Goal: Task Accomplishment & Management: Manage account settings

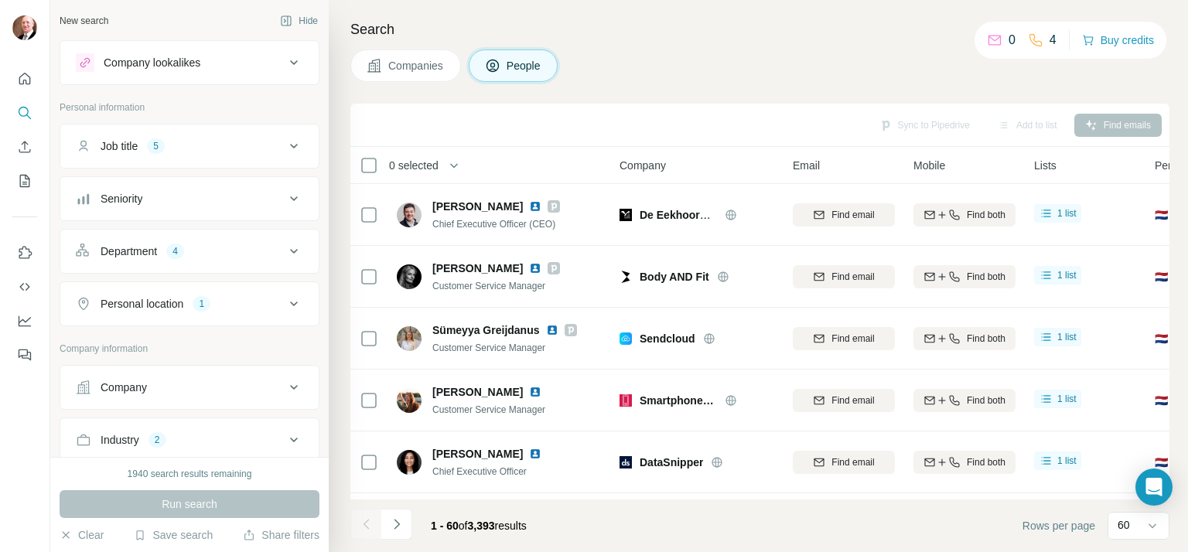
click at [887, 67] on div "Companies People" at bounding box center [759, 65] width 819 height 32
click at [1127, 119] on div "Sync to Pipedrive Add to list Find emails" at bounding box center [759, 124] width 803 height 27
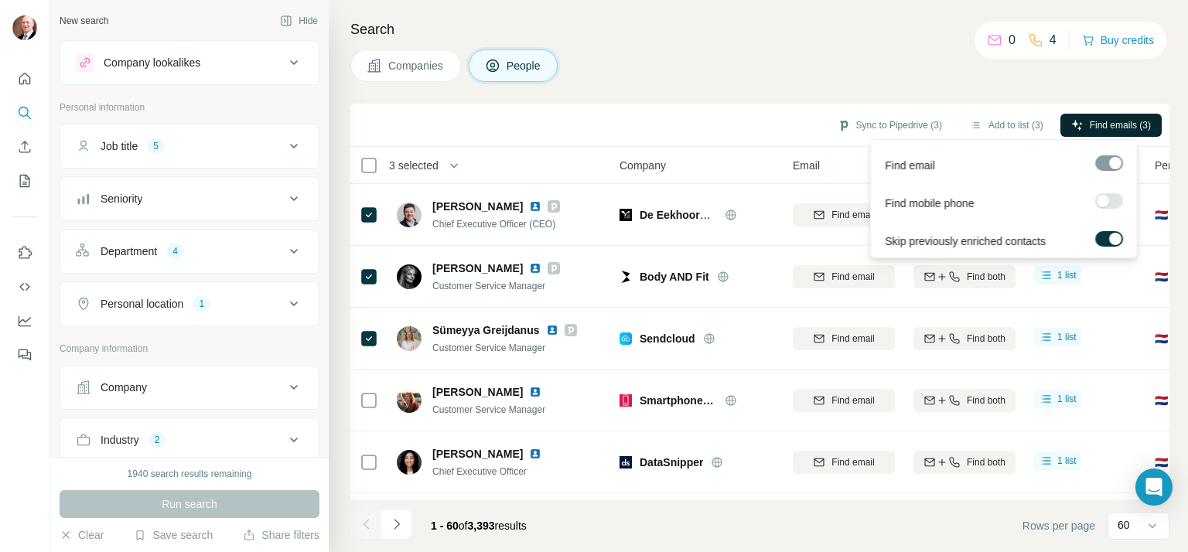
click at [1096, 125] on span "Find emails (3)" at bounding box center [1120, 125] width 61 height 14
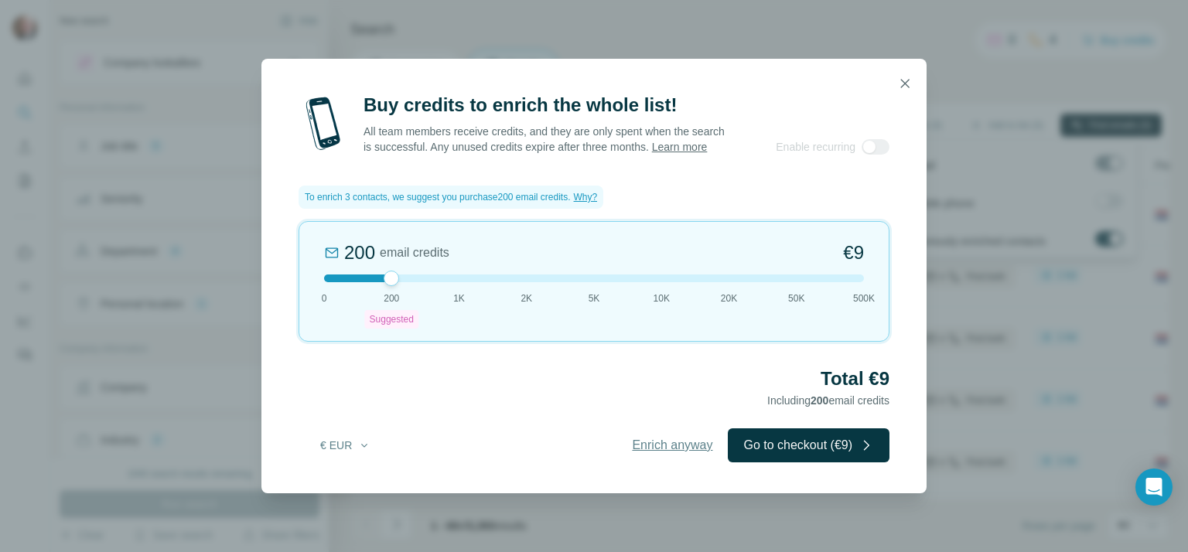
click at [664, 448] on span "Enrich anyway" at bounding box center [672, 445] width 80 height 19
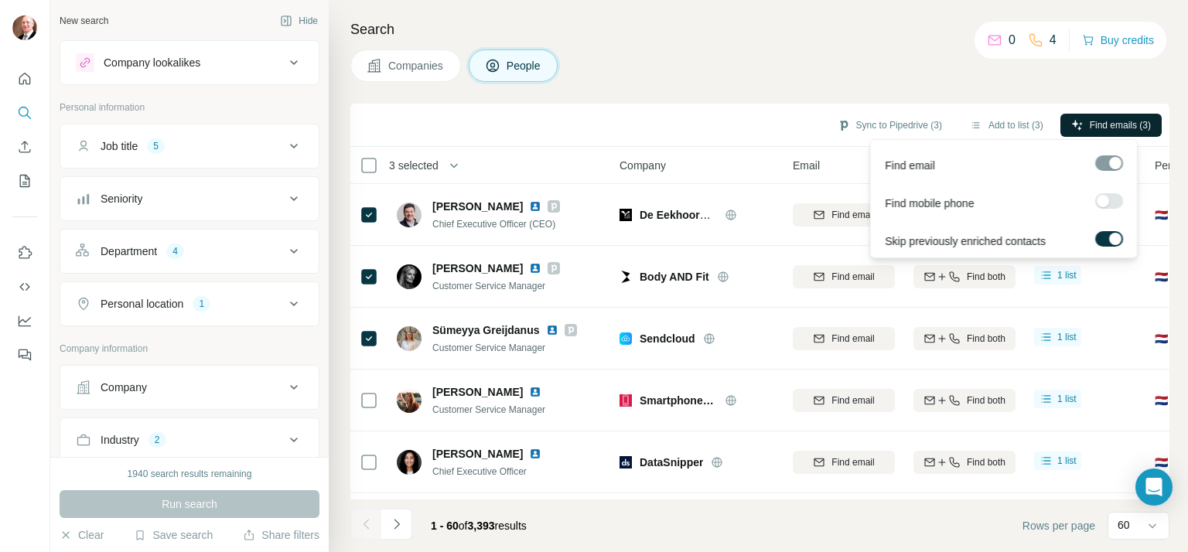
click at [1098, 127] on span "Find emails (3)" at bounding box center [1120, 125] width 61 height 14
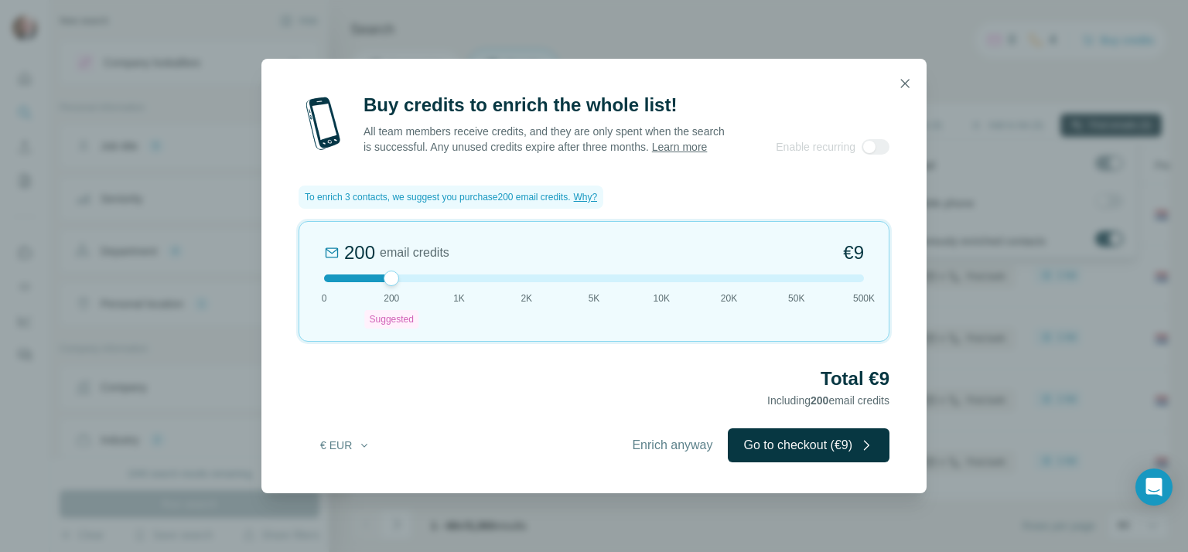
click at [464, 309] on div "200 email credits €9 0 200 Suggested 1K 2K 5K 10K 20K 50K 500K" at bounding box center [594, 281] width 591 height 121
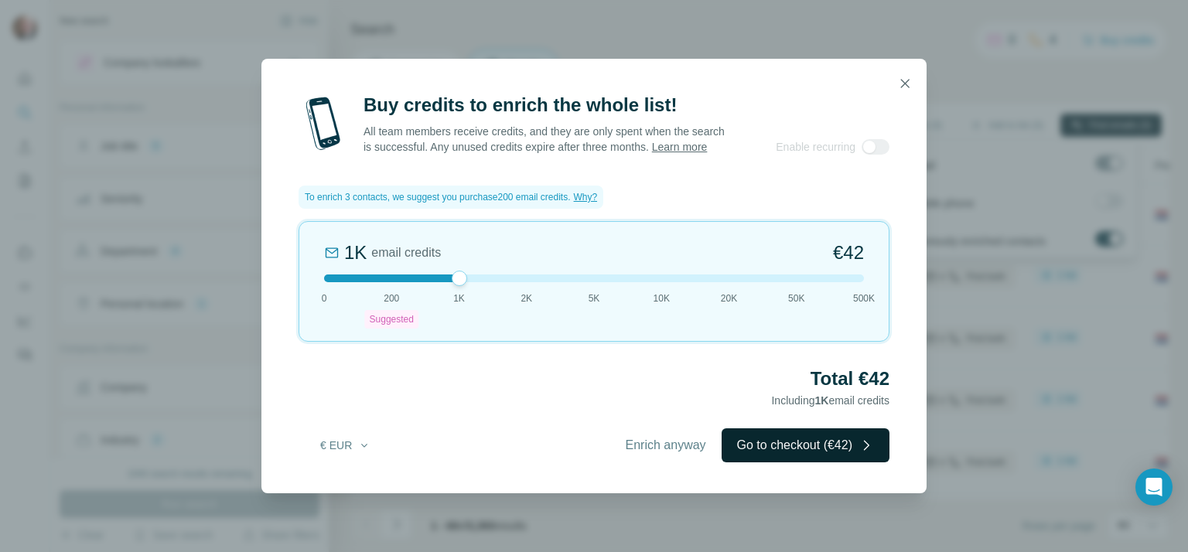
click at [814, 453] on button "Go to checkout (€42)" at bounding box center [806, 445] width 168 height 34
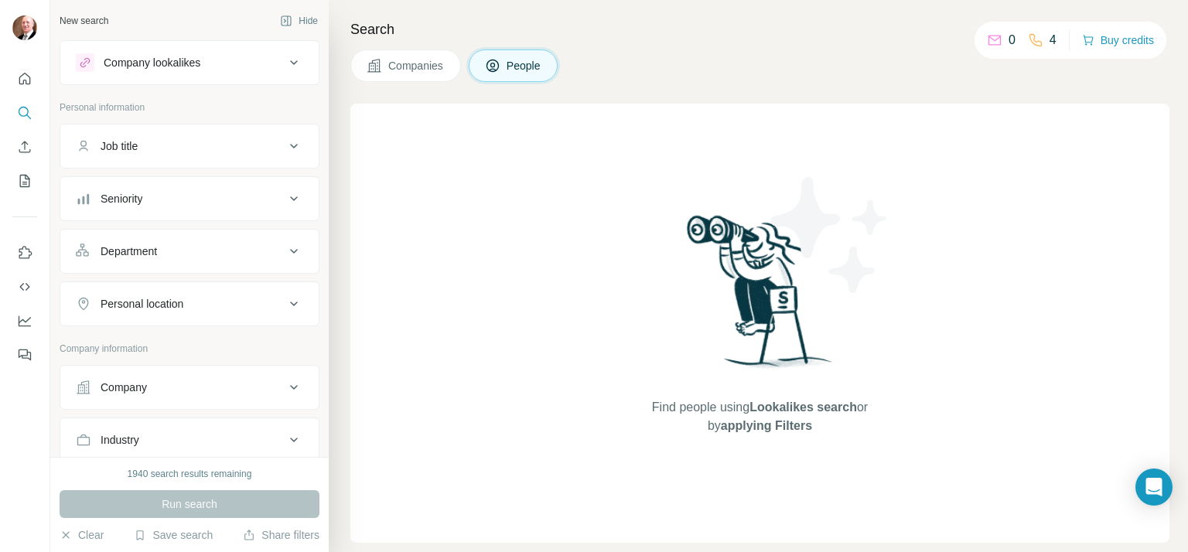
click at [554, 262] on div "Find people using Lookalikes search or by applying Filters" at bounding box center [759, 323] width 819 height 439
click at [1122, 36] on button "Buy credits" at bounding box center [1118, 40] width 72 height 22
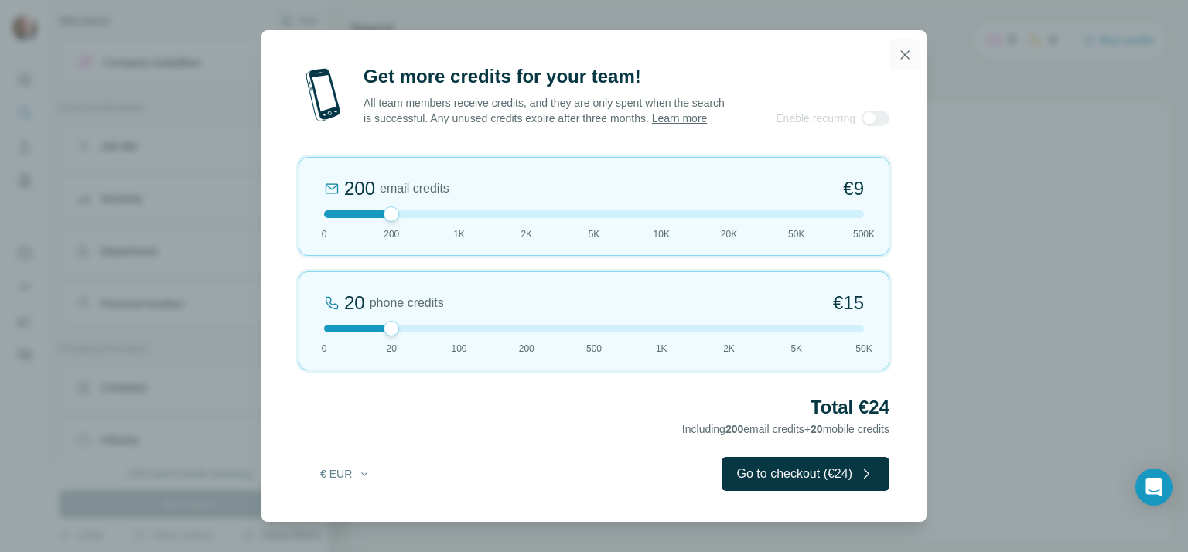
click at [906, 47] on icon "button" at bounding box center [904, 54] width 15 height 15
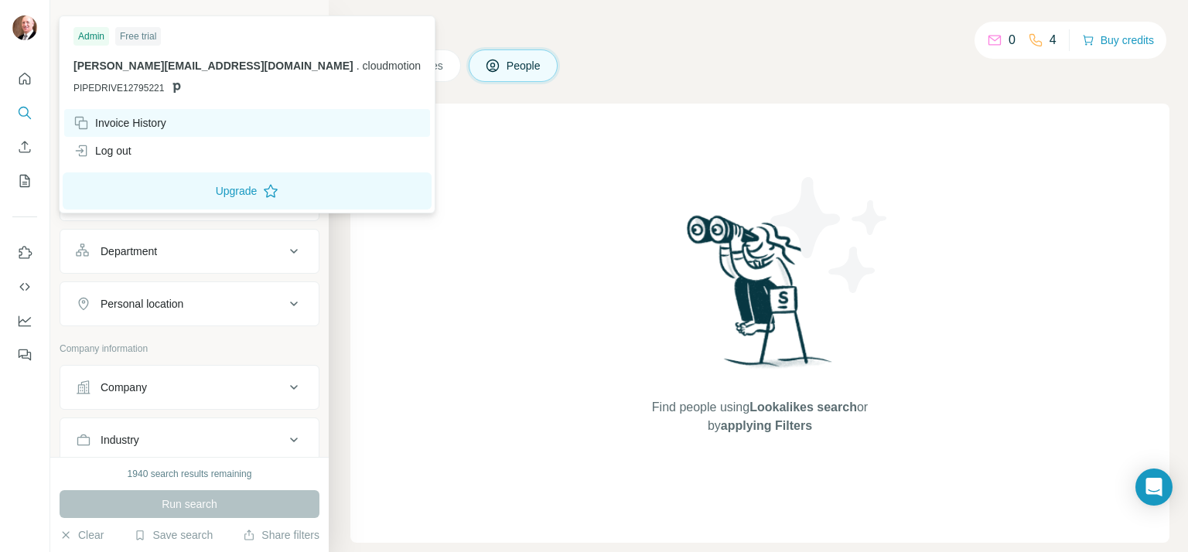
click at [118, 121] on div "Invoice History" at bounding box center [119, 122] width 93 height 15
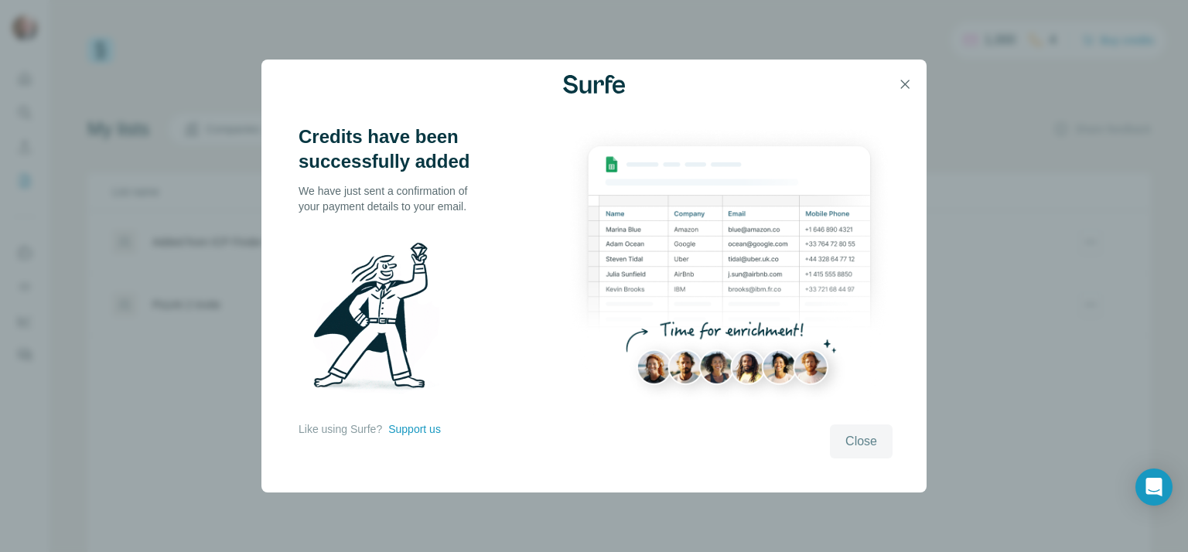
click at [875, 432] on span "Close" at bounding box center [861, 441] width 32 height 19
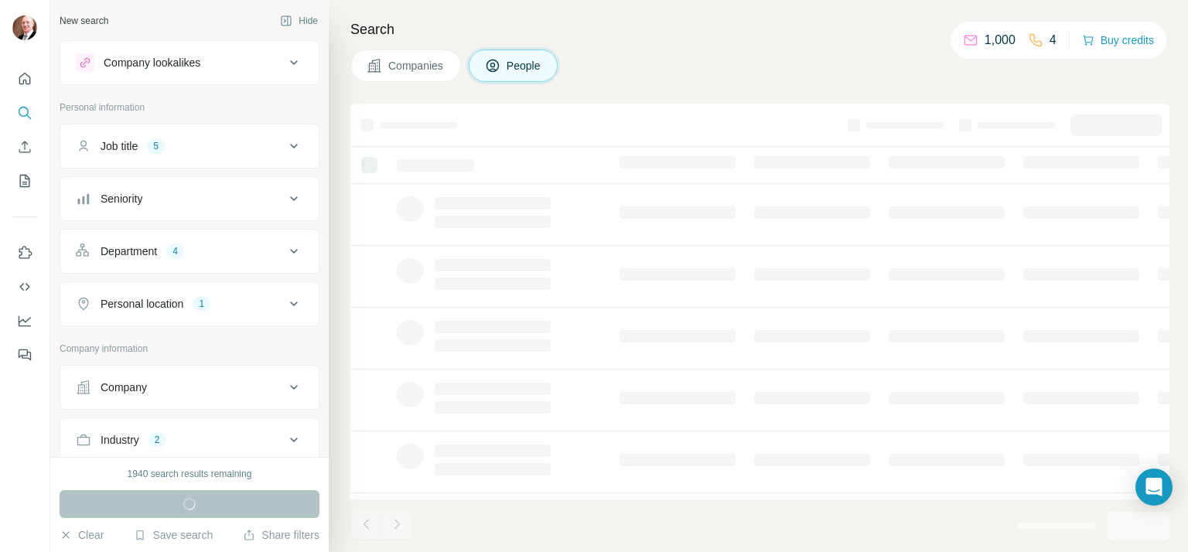
click at [808, 60] on div "Companies People" at bounding box center [759, 65] width 819 height 32
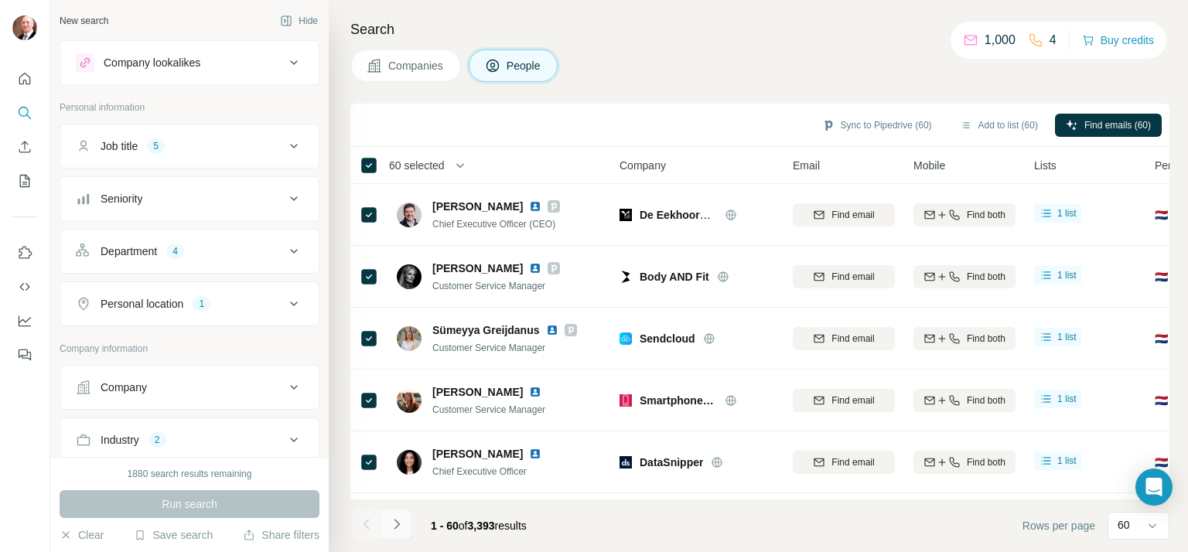
click at [387, 526] on button "Navigate to next page" at bounding box center [396, 524] width 31 height 31
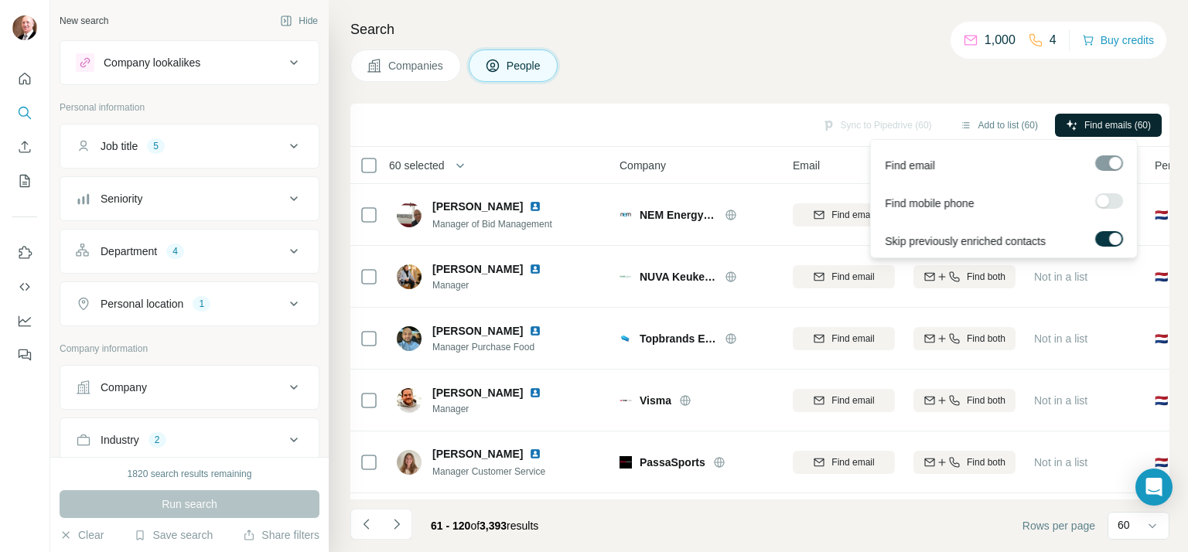
click at [1128, 125] on span "Find emails (60)" at bounding box center [1117, 125] width 67 height 14
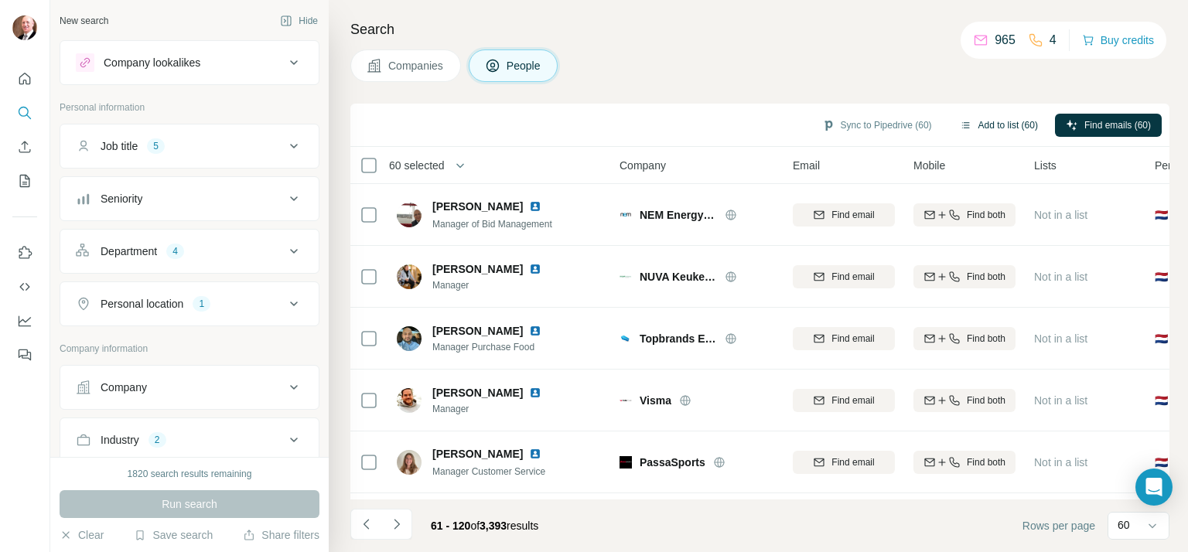
click at [999, 123] on button "Add to list (60)" at bounding box center [999, 125] width 100 height 23
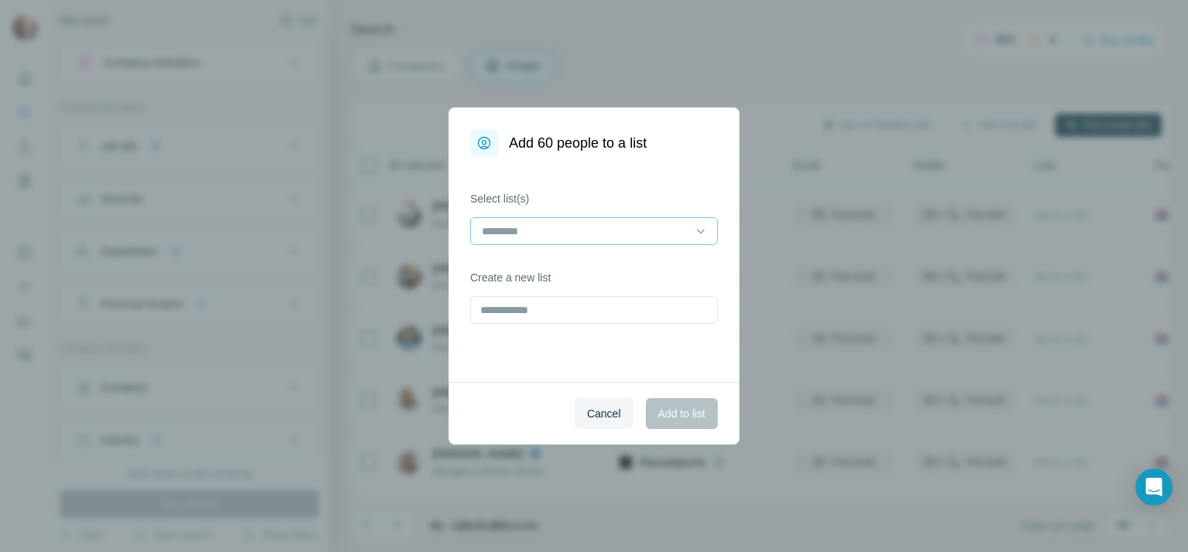
click at [588, 227] on input at bounding box center [584, 231] width 209 height 17
click at [536, 263] on p "PizzAI 2 invite" at bounding box center [517, 265] width 68 height 15
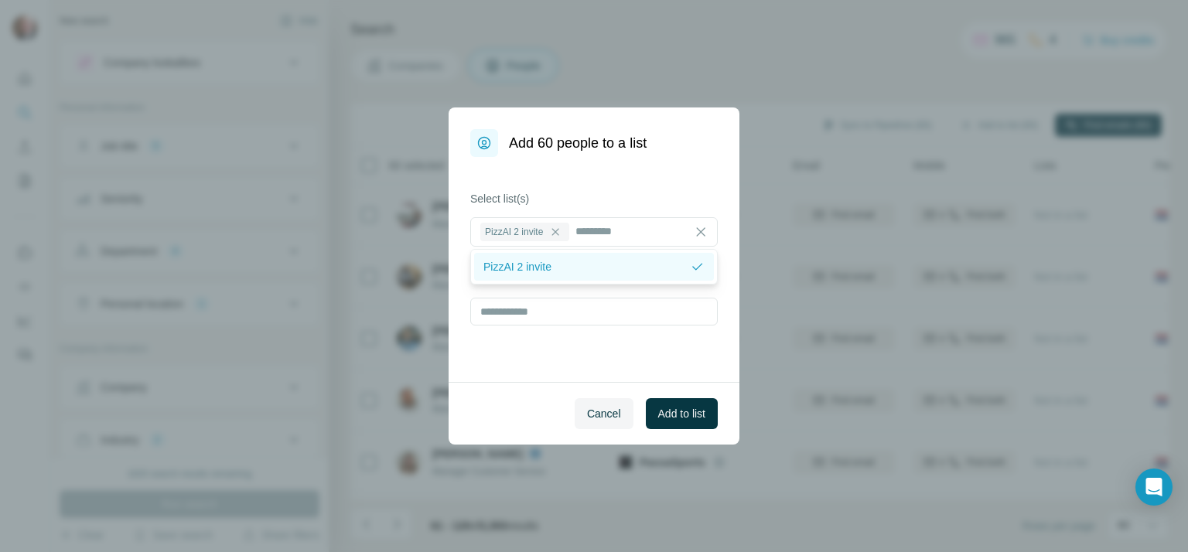
click at [609, 258] on div "PizzAI 2 invite" at bounding box center [594, 267] width 240 height 28
click at [588, 259] on div "PizzAI 2 invite" at bounding box center [593, 265] width 221 height 15
click at [668, 419] on span "Add to list" at bounding box center [681, 413] width 47 height 15
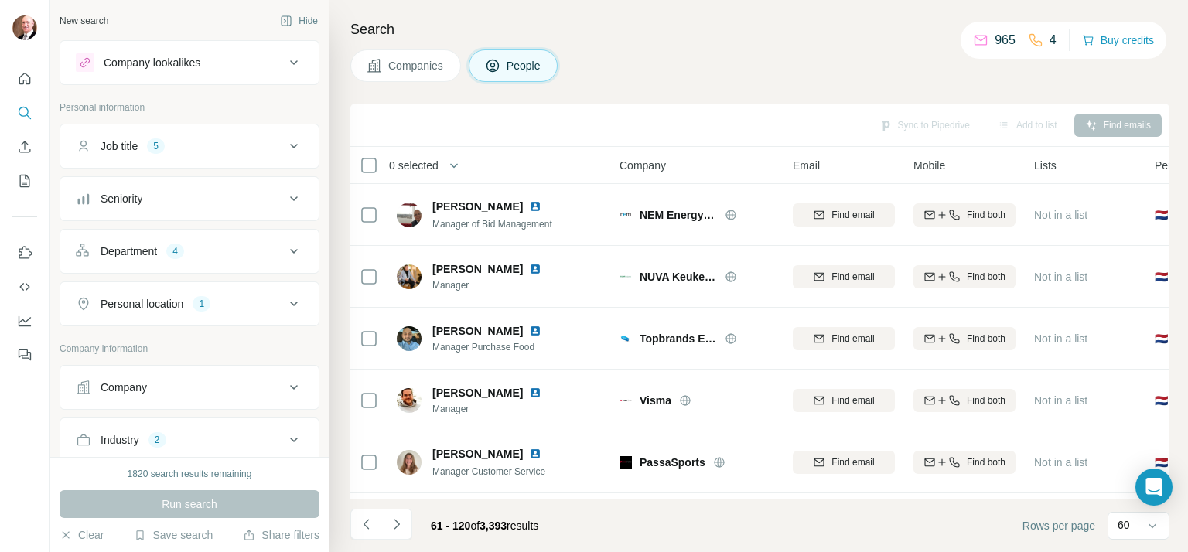
click at [821, 48] on div "Search Companies People Sync to Pipedrive Add to list Find emails 0 selected Pe…" at bounding box center [758, 276] width 859 height 552
click at [366, 522] on icon "Navigate to previous page" at bounding box center [366, 524] width 15 height 15
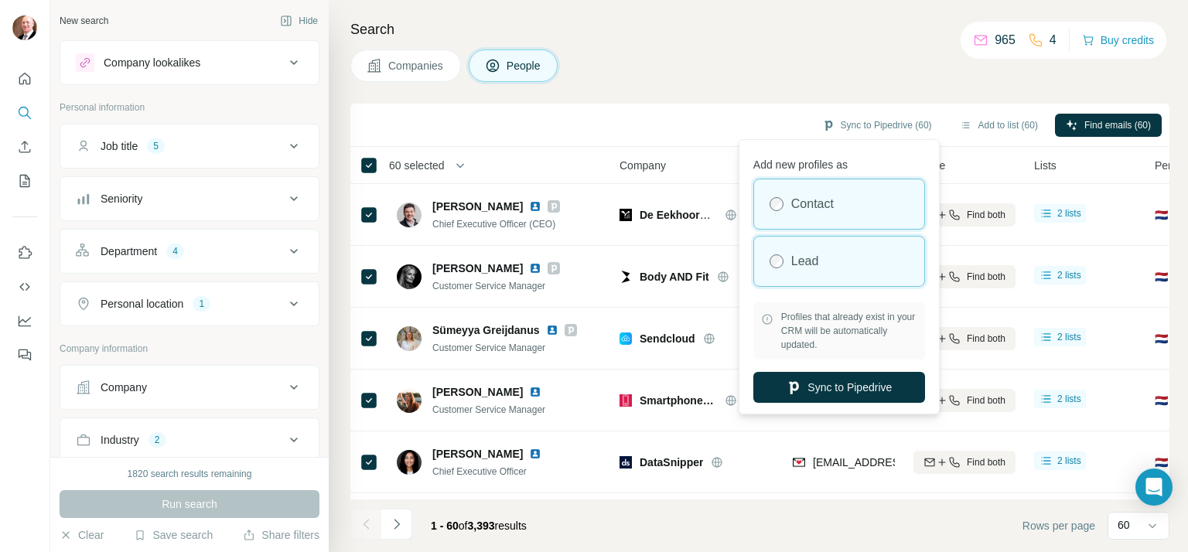
click at [808, 270] on div "Lead" at bounding box center [839, 261] width 170 height 49
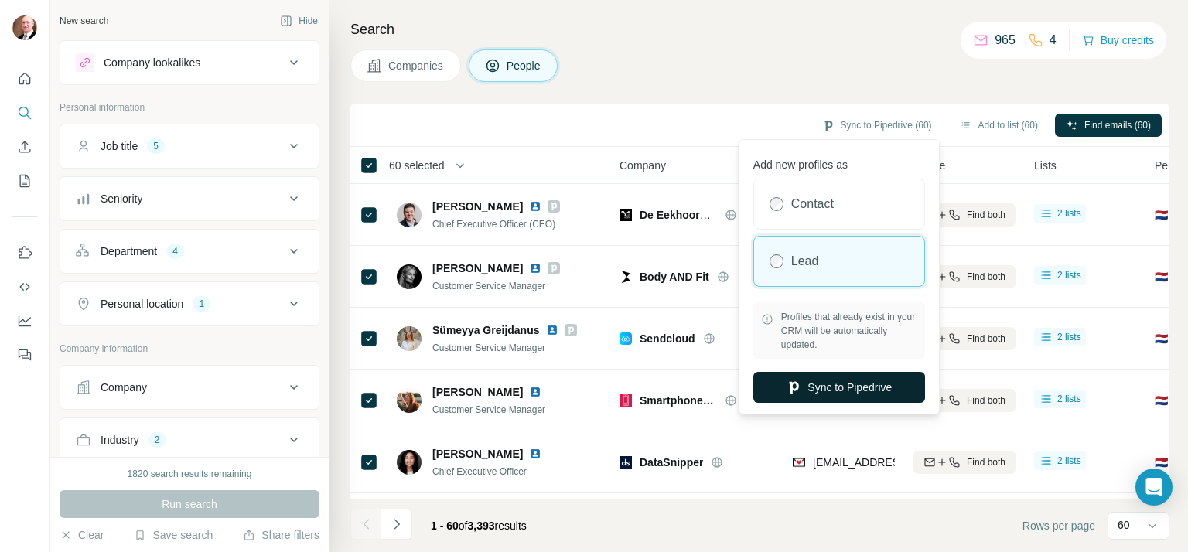
click at [821, 380] on button "Sync to Pipedrive" at bounding box center [839, 387] width 172 height 31
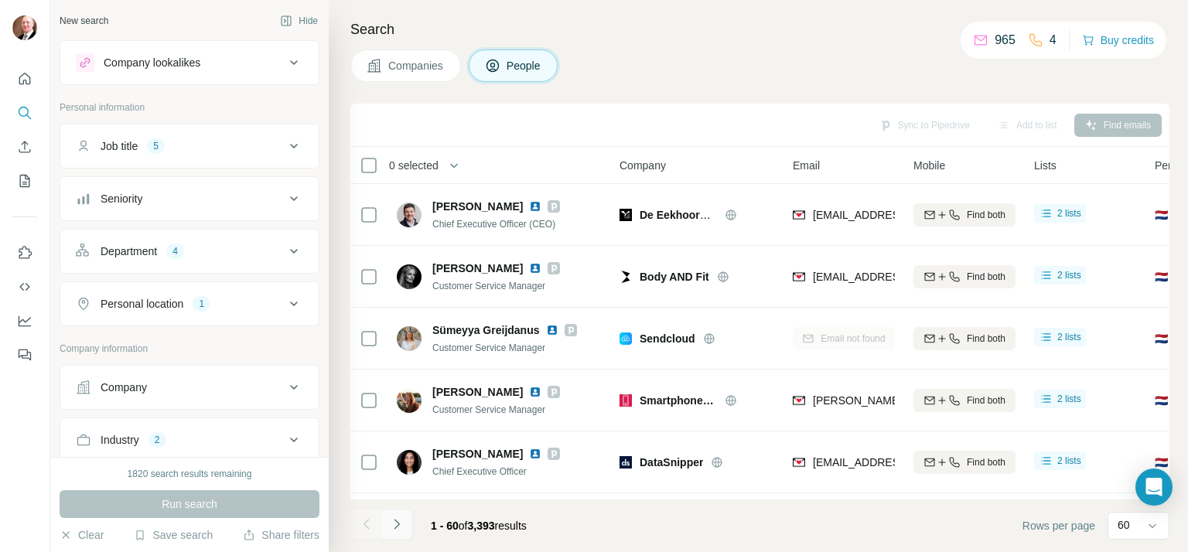
click at [402, 522] on icon "Navigate to next page" at bounding box center [396, 524] width 15 height 15
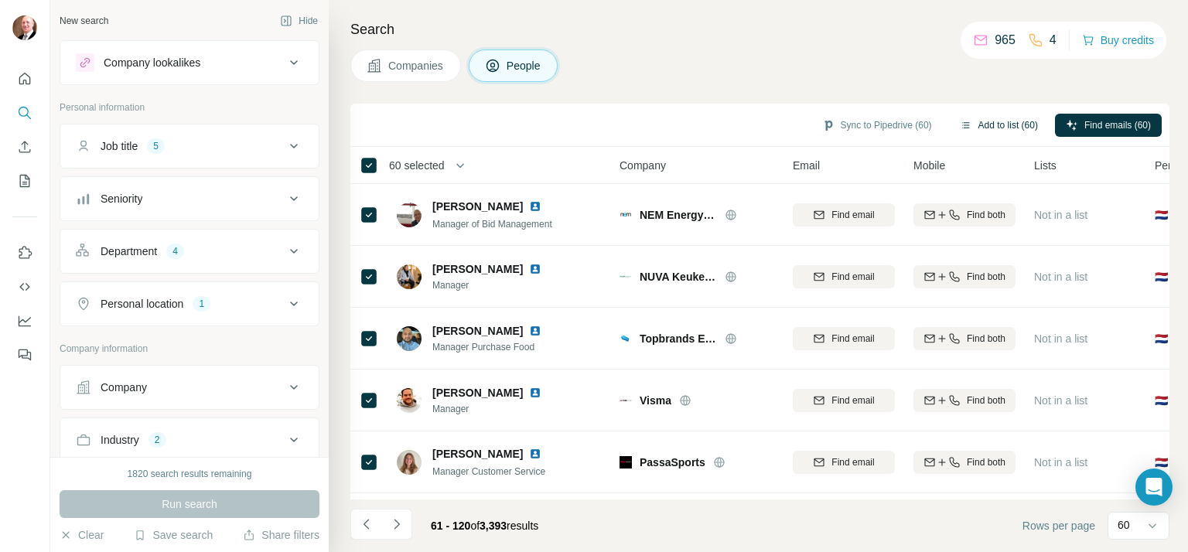
click at [971, 121] on button "Add to list (60)" at bounding box center [999, 125] width 100 height 23
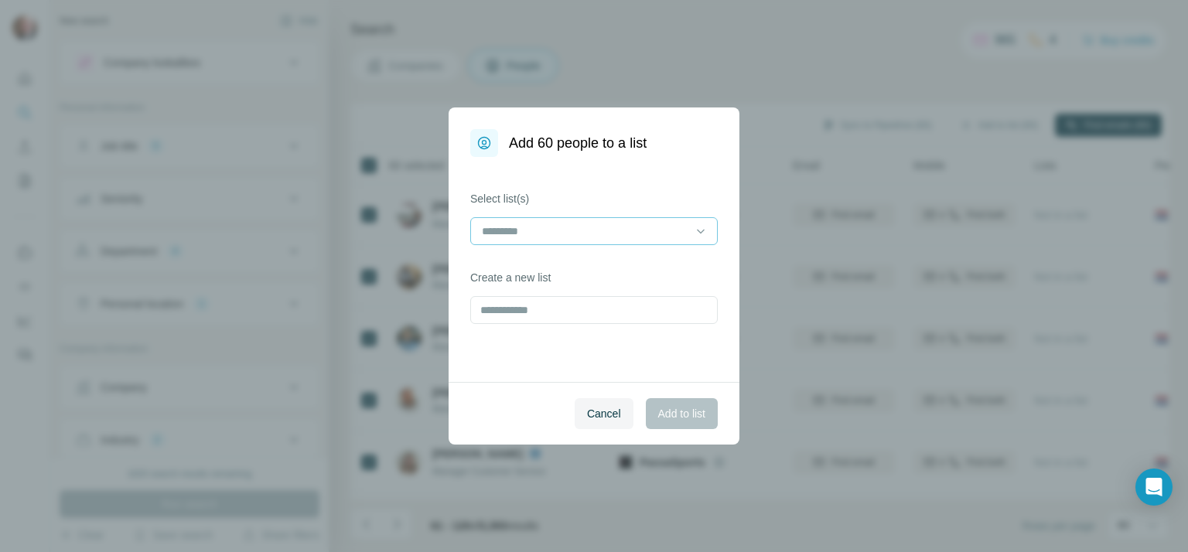
click at [636, 239] on input at bounding box center [584, 231] width 209 height 17
click at [599, 258] on div "PizzAI 2 invite" at bounding box center [593, 265] width 221 height 15
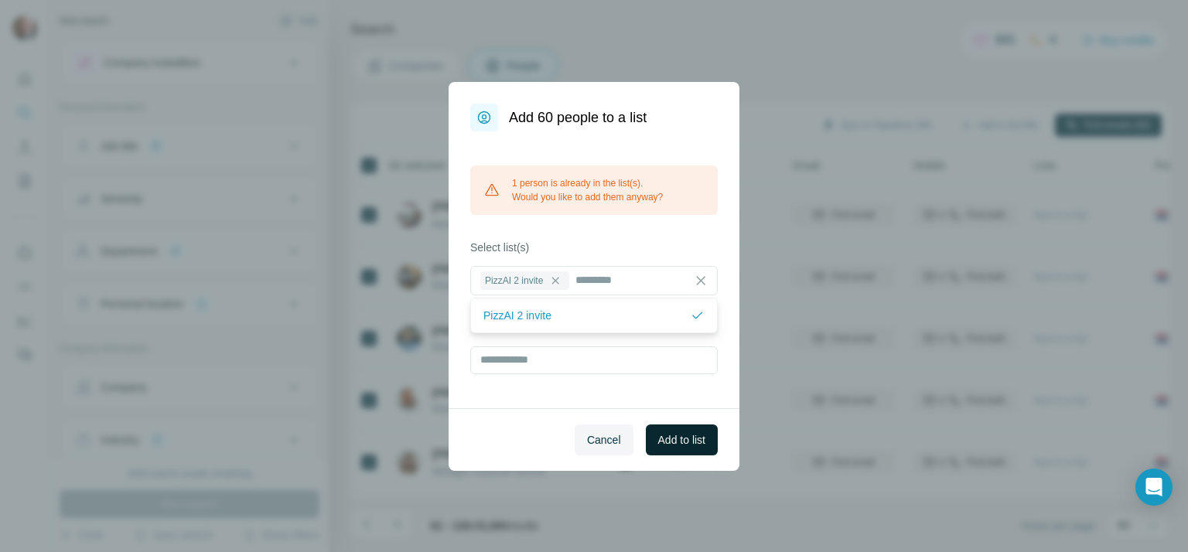
click at [671, 439] on span "Add to list" at bounding box center [681, 439] width 47 height 15
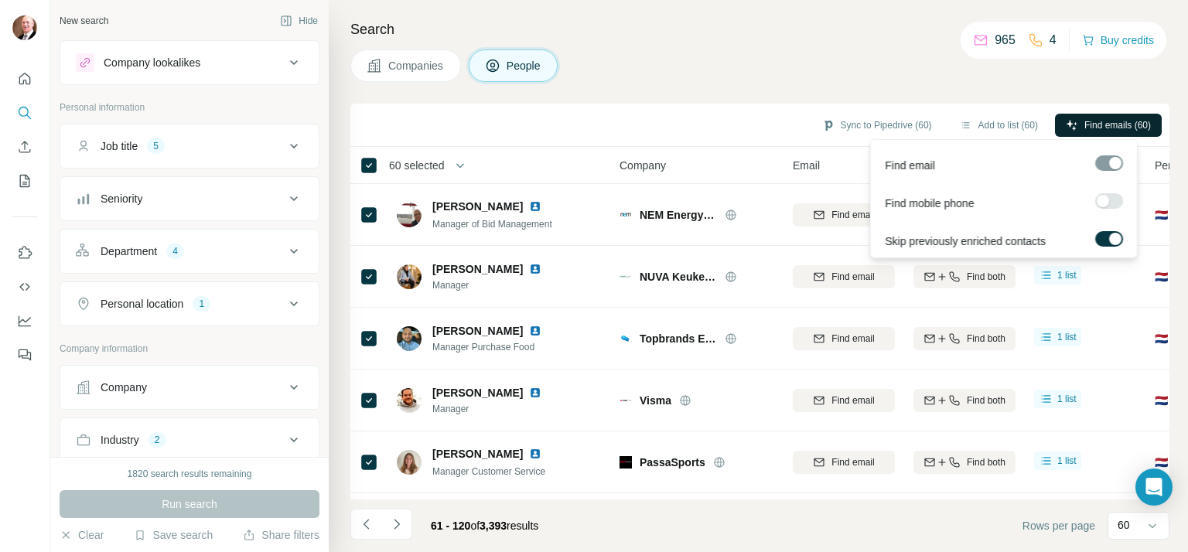
click at [1090, 126] on span "Find emails (60)" at bounding box center [1117, 125] width 67 height 14
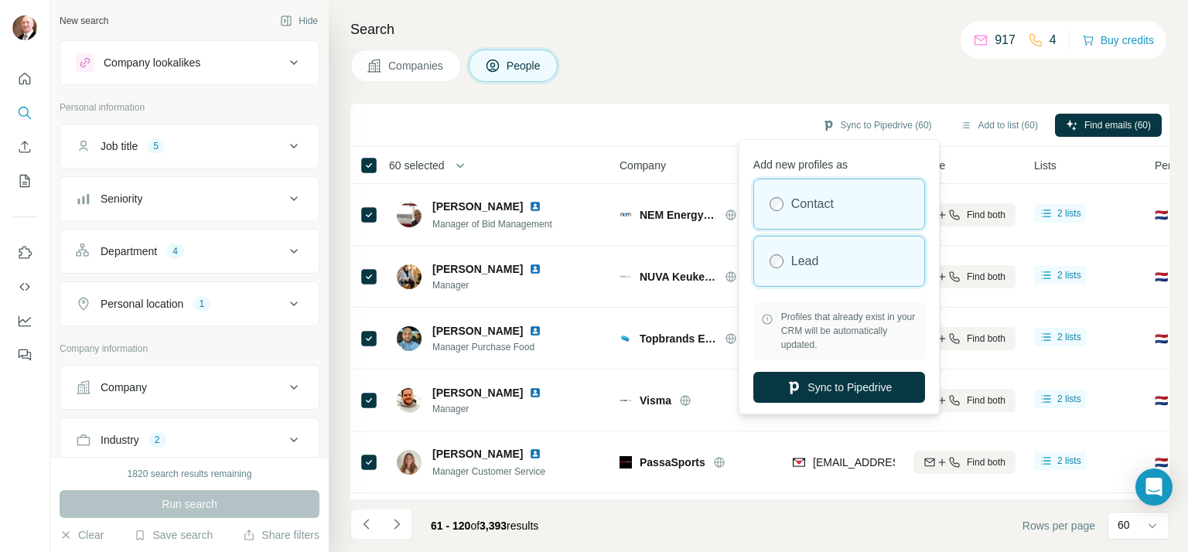
click at [829, 262] on div "Lead" at bounding box center [839, 261] width 170 height 49
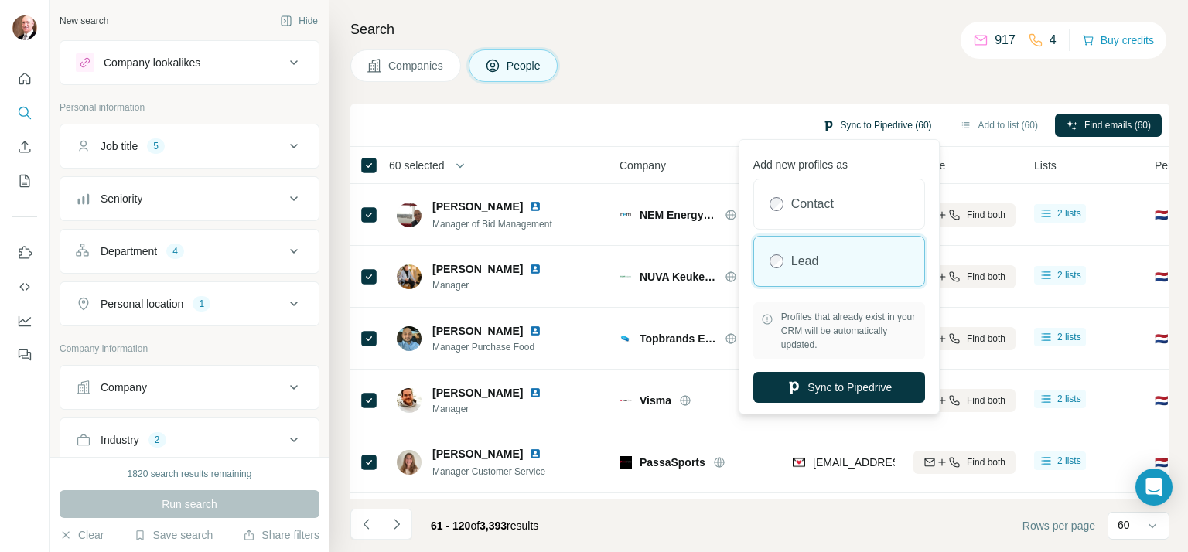
click at [859, 121] on button "Sync to Pipedrive (60)" at bounding box center [876, 125] width 131 height 23
click at [848, 390] on button "Sync to Pipedrive" at bounding box center [839, 387] width 172 height 31
